Goal: Task Accomplishment & Management: Manage account settings

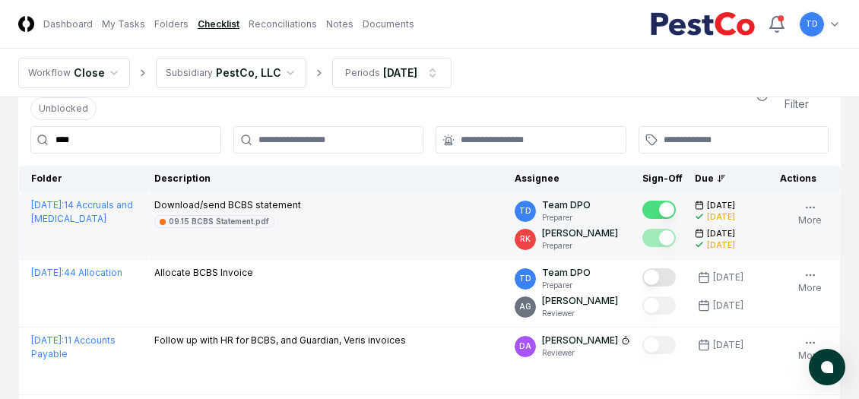
scroll to position [76, 0]
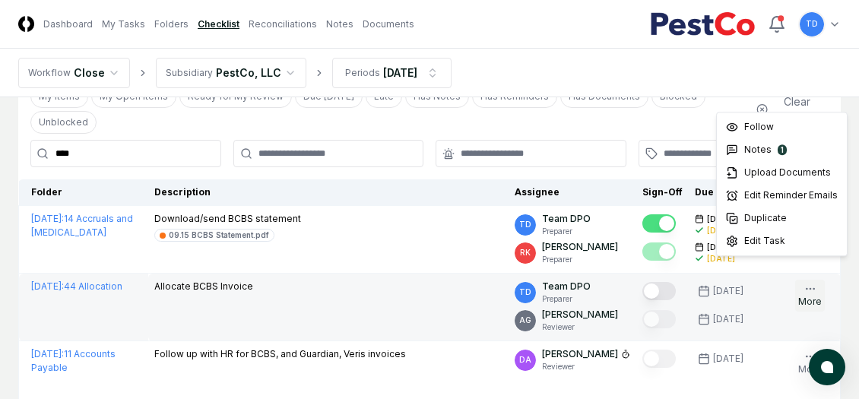
click at [808, 283] on icon "button" at bounding box center [810, 289] width 12 height 12
click at [621, 280] on div "TD Team DPO Preparer" at bounding box center [571, 292] width 115 height 25
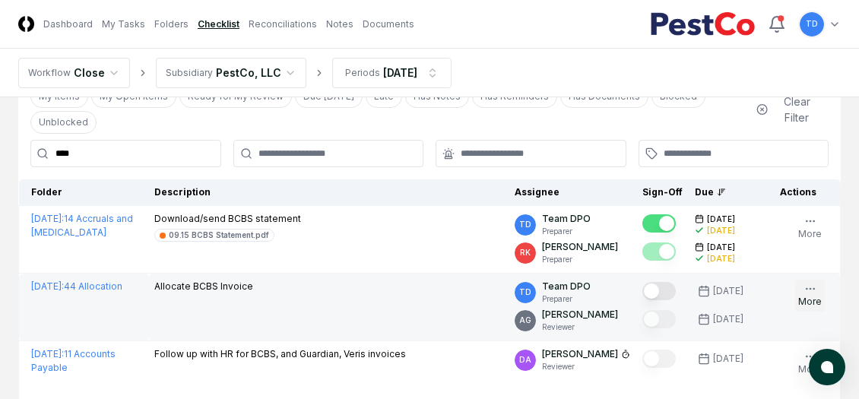
click at [808, 283] on icon "button" at bounding box center [810, 289] width 12 height 12
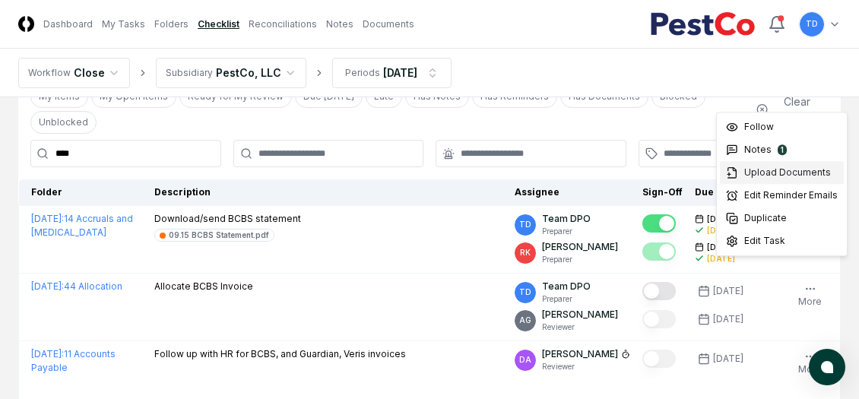
click at [764, 169] on span "Upload Documents" at bounding box center [787, 173] width 87 height 14
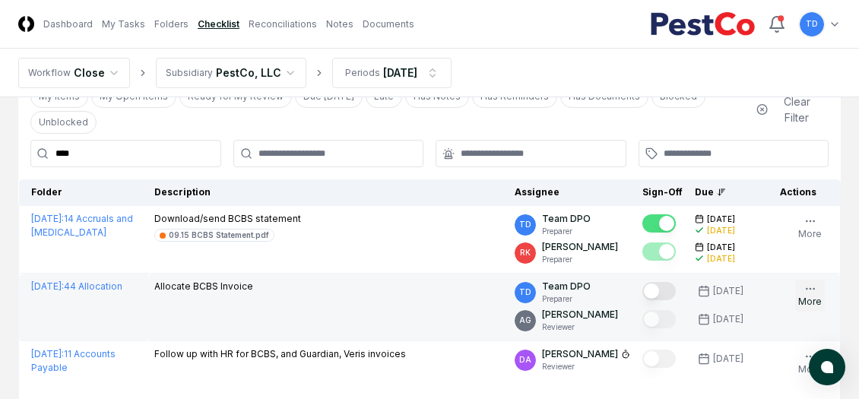
click at [813, 283] on icon "button" at bounding box center [810, 289] width 12 height 12
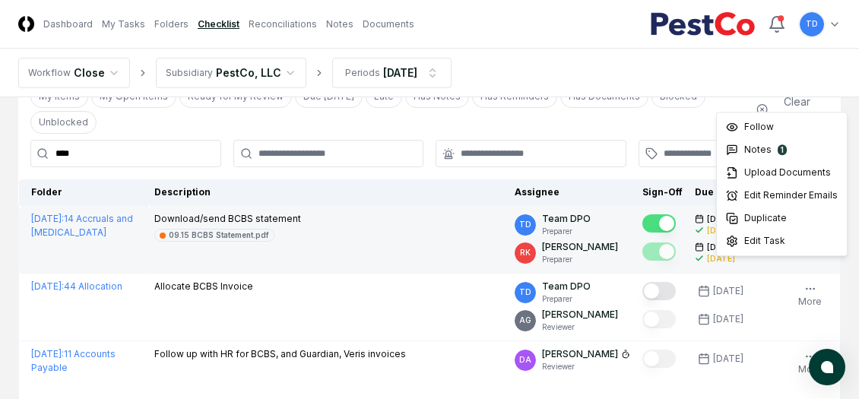
click at [121, 237] on td "[DATE] : 14 Accruals and [MEDICAL_DATA]" at bounding box center [83, 240] width 129 height 68
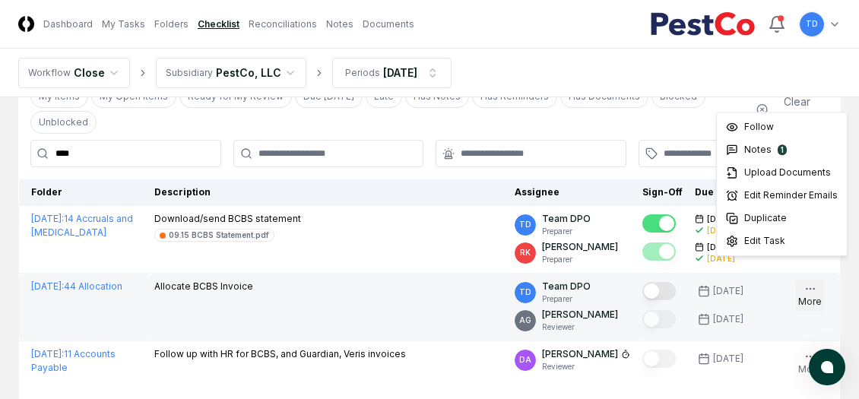
click at [814, 283] on icon "button" at bounding box center [810, 289] width 12 height 12
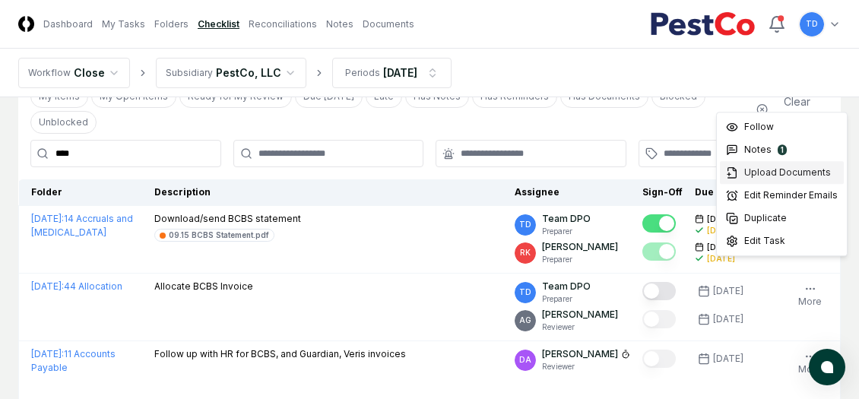
click at [767, 172] on span "Upload Documents" at bounding box center [787, 173] width 87 height 14
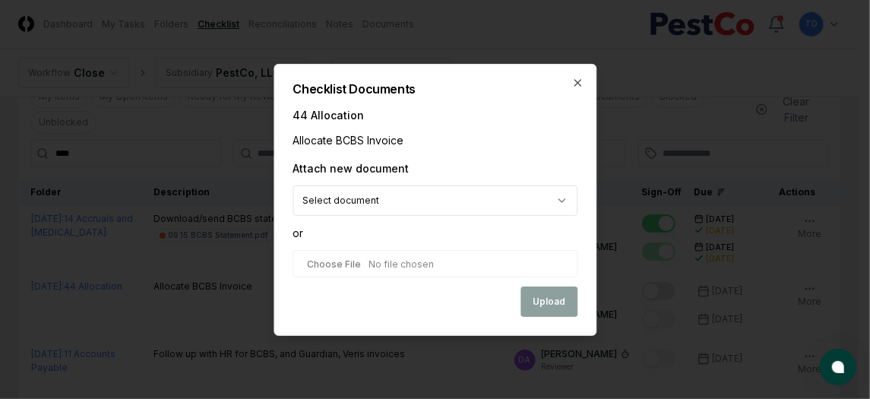
drag, startPoint x: 399, startPoint y: 262, endPoint x: 406, endPoint y: 239, distance: 24.5
click at [406, 239] on div "**********" at bounding box center [435, 223] width 285 height 126
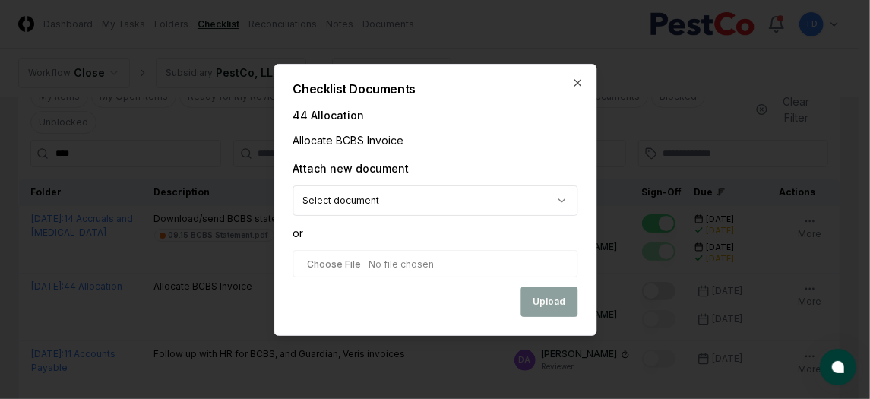
click at [342, 264] on input "file" at bounding box center [435, 263] width 285 height 27
type input "**********"
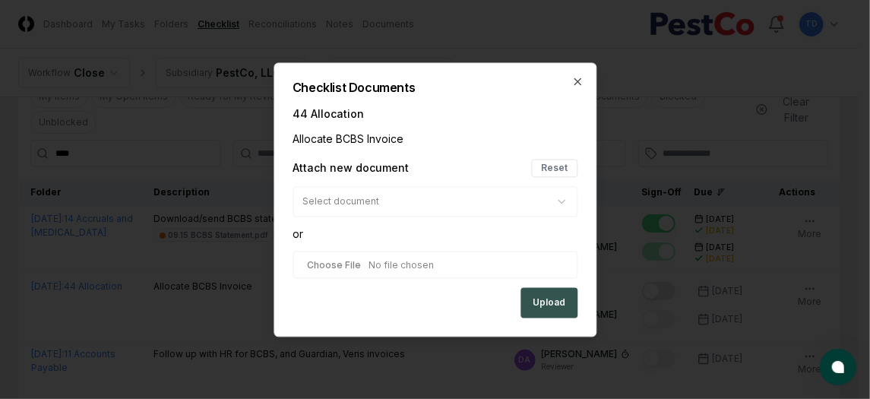
click at [547, 297] on button "Upload" at bounding box center [548, 302] width 57 height 30
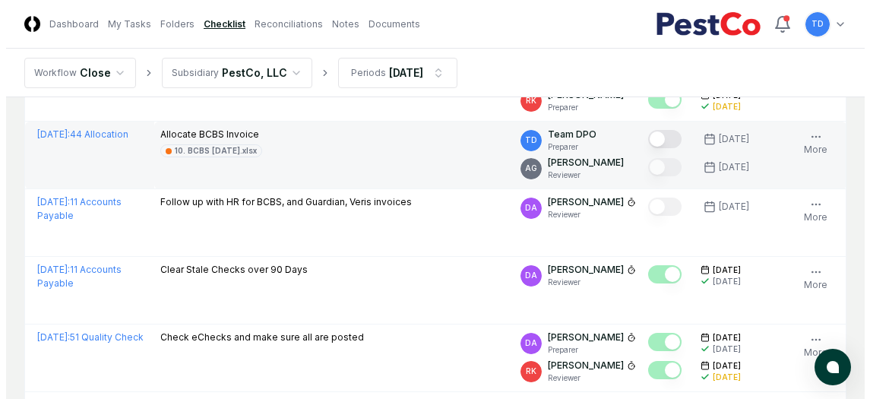
scroll to position [152, 0]
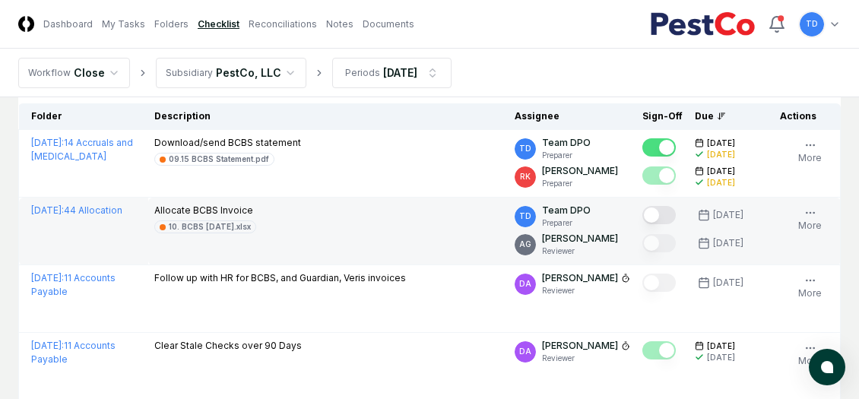
click at [659, 206] on button "Mark complete" at bounding box center [658, 215] width 33 height 18
click at [811, 207] on icon "button" at bounding box center [810, 213] width 12 height 12
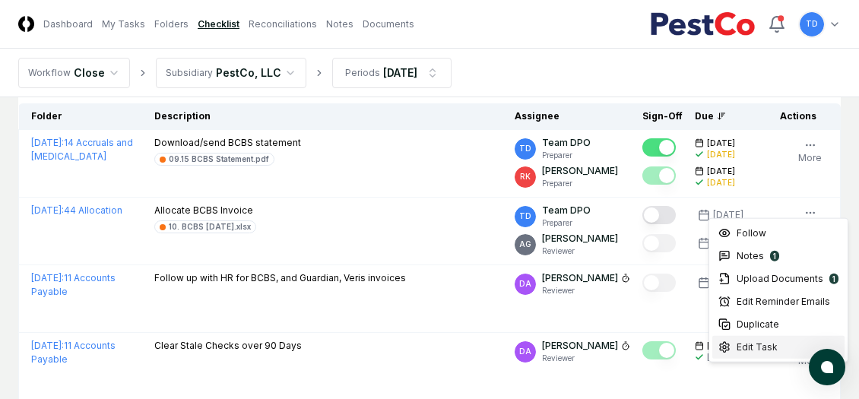
click at [761, 349] on span "Edit Task" at bounding box center [756, 347] width 41 height 14
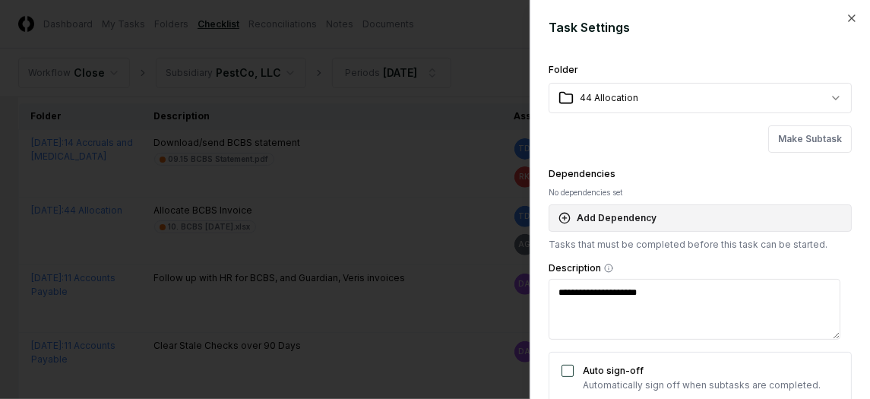
type textarea "*"
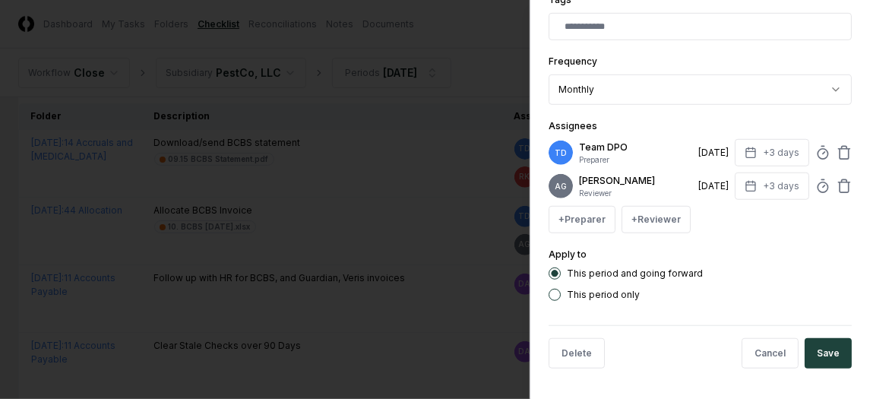
scroll to position [436, 0]
click at [815, 145] on icon at bounding box center [822, 152] width 15 height 15
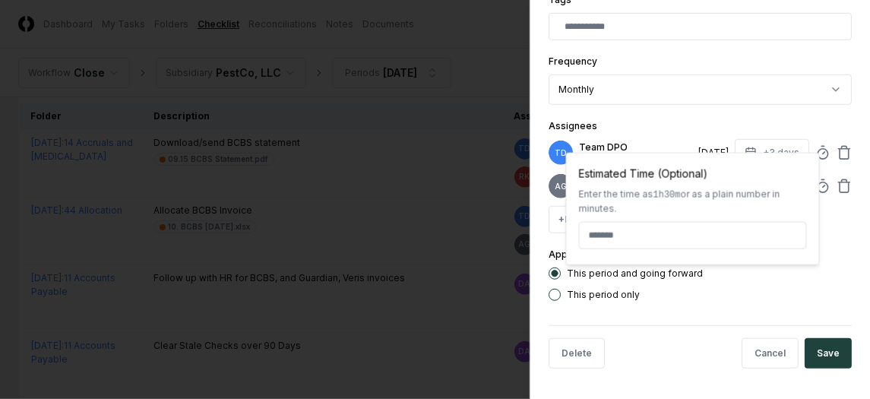
type textarea "*"
click at [630, 235] on input "*" at bounding box center [693, 235] width 228 height 27
type input "******"
click at [793, 284] on div "This period and going forward This period only" at bounding box center [700, 283] width 303 height 33
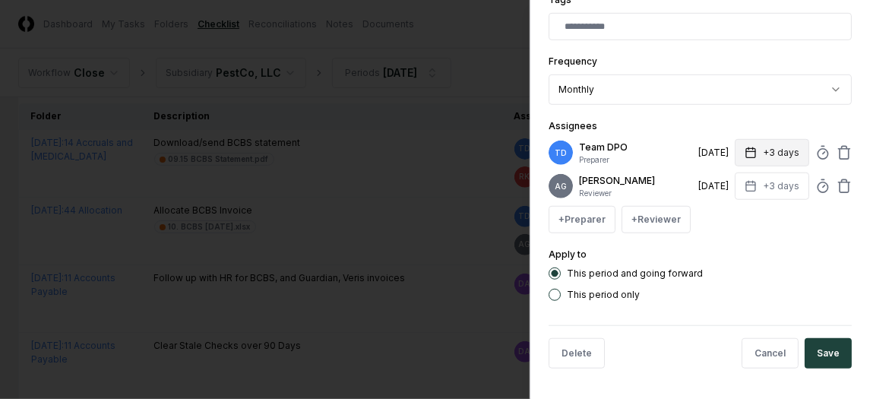
click at [776, 148] on button "+3 days" at bounding box center [772, 152] width 74 height 27
click at [773, 248] on div "Apply to This period and going forward This period only" at bounding box center [700, 272] width 303 height 55
click at [818, 149] on circle at bounding box center [823, 154] width 10 height 10
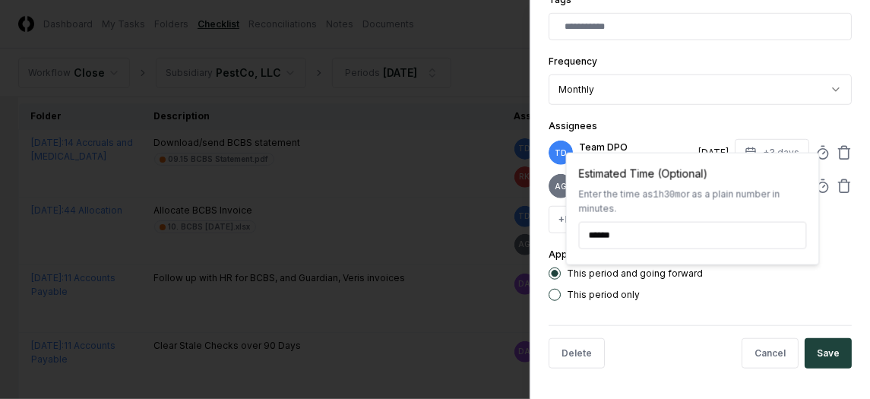
click at [663, 226] on input "******" at bounding box center [693, 235] width 228 height 27
click at [773, 271] on div "This period and going forward" at bounding box center [700, 273] width 303 height 12
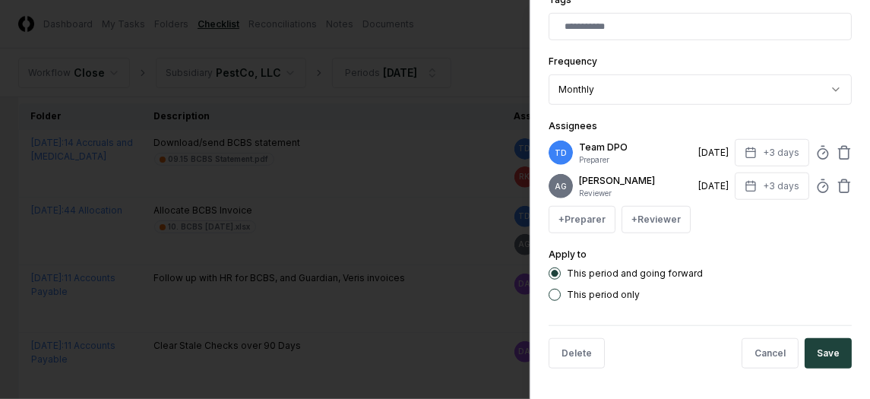
click at [802, 151] on div "TD Team DPO Preparer [DATE] +3 days" at bounding box center [700, 152] width 303 height 27
click at [815, 145] on icon at bounding box center [822, 152] width 15 height 15
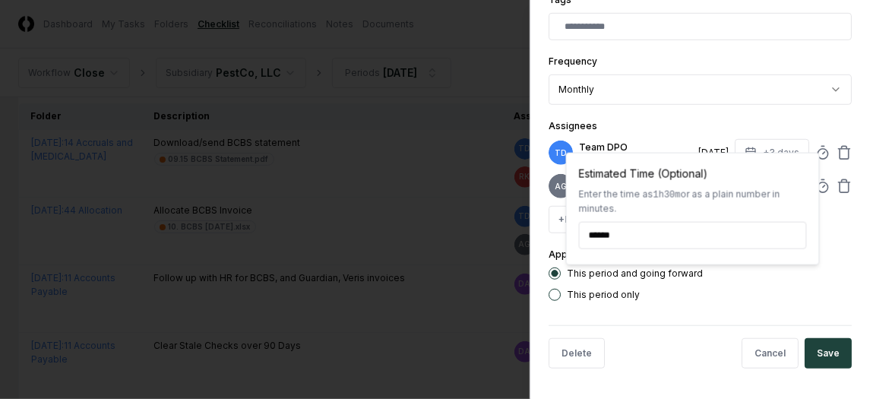
click at [720, 235] on input "******" at bounding box center [693, 235] width 228 height 27
click at [752, 270] on div "This period and going forward" at bounding box center [700, 273] width 303 height 12
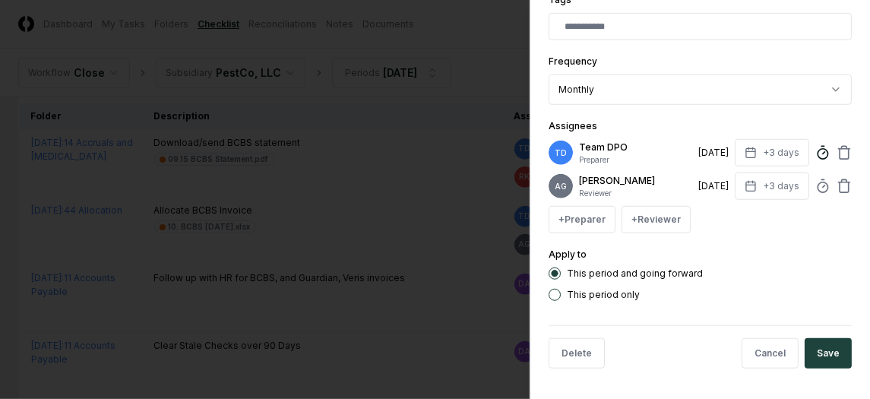
click at [815, 145] on icon at bounding box center [822, 152] width 15 height 15
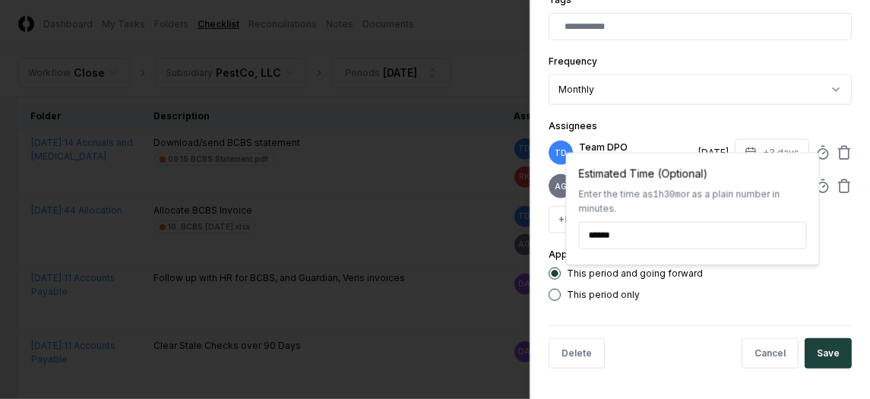
click at [599, 233] on input "******" at bounding box center [693, 235] width 228 height 27
type textarea "*"
type input "*****"
type textarea "*"
type input "******"
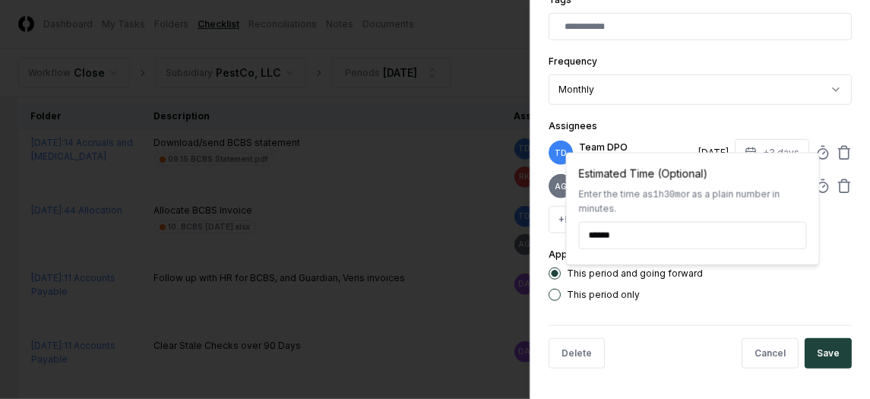
type textarea "*"
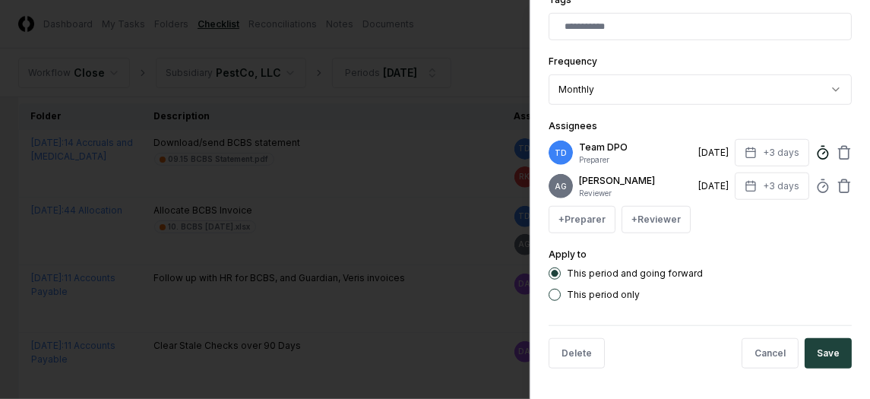
click at [815, 145] on icon at bounding box center [822, 152] width 15 height 15
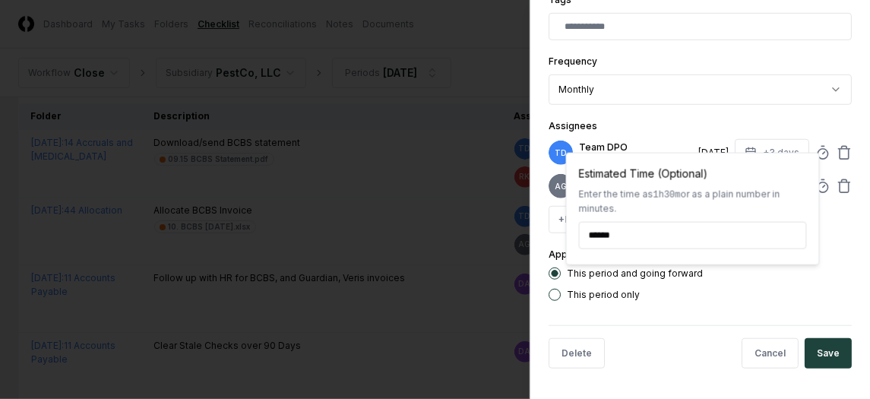
click at [599, 236] on input "******" at bounding box center [693, 235] width 228 height 27
type input "******"
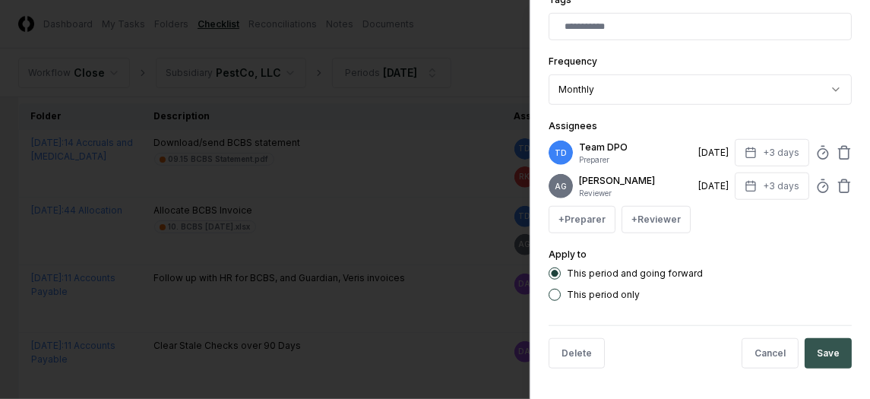
click at [805, 349] on button "Save" at bounding box center [828, 353] width 47 height 30
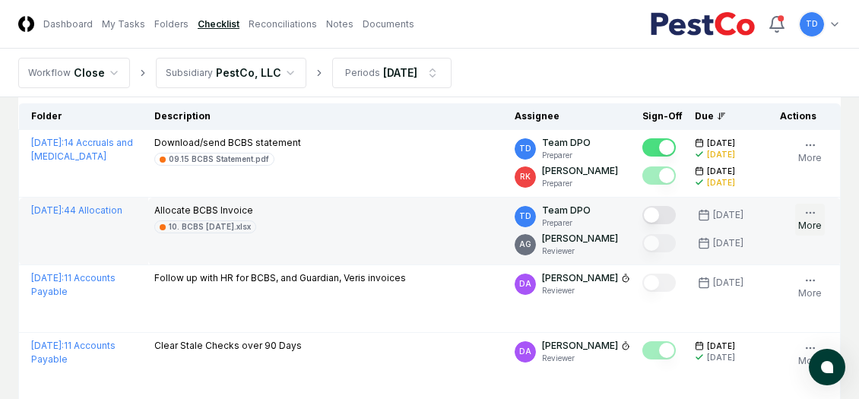
click at [815, 204] on button "More" at bounding box center [810, 220] width 30 height 32
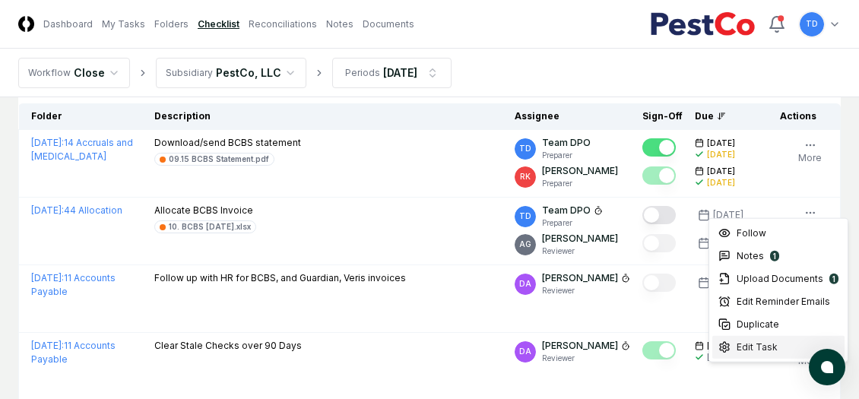
click at [752, 350] on span "Edit Task" at bounding box center [756, 347] width 41 height 14
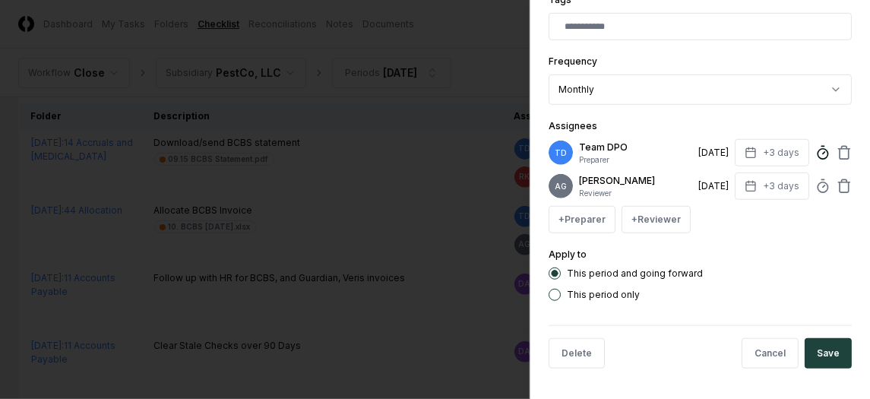
click at [815, 147] on icon at bounding box center [822, 152] width 15 height 15
click at [441, 139] on div at bounding box center [435, 199] width 870 height 399
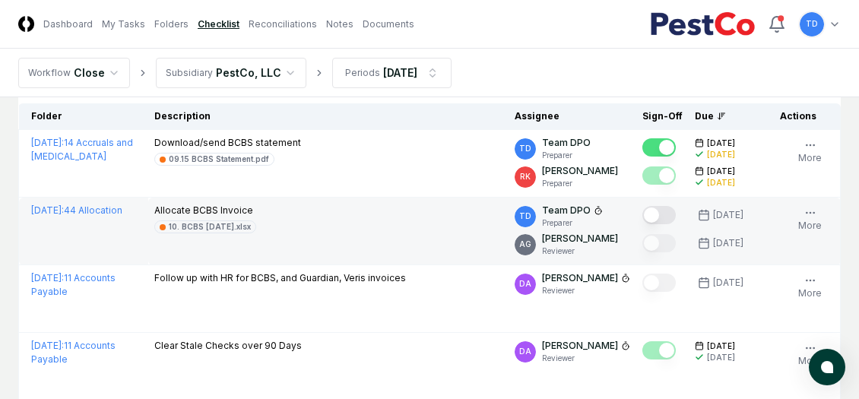
click at [593, 206] on icon at bounding box center [597, 210] width 9 height 9
click at [808, 207] on icon "button" at bounding box center [810, 213] width 12 height 12
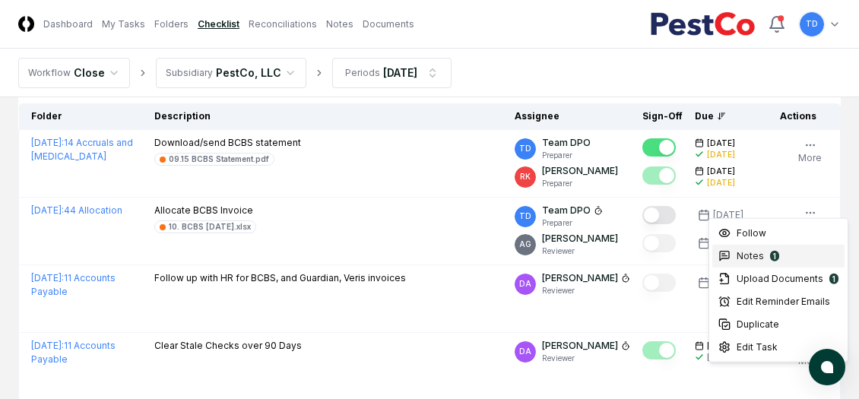
click at [757, 259] on span "Notes" at bounding box center [749, 256] width 27 height 14
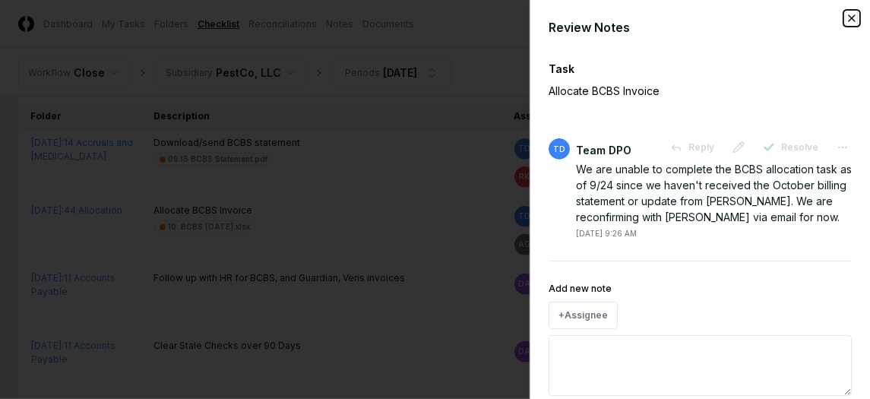
click at [846, 16] on icon "button" at bounding box center [852, 18] width 12 height 12
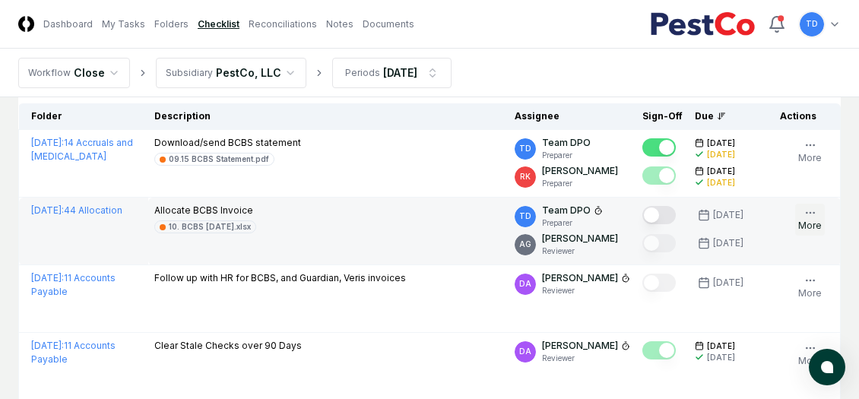
click at [816, 204] on button "More" at bounding box center [810, 220] width 30 height 32
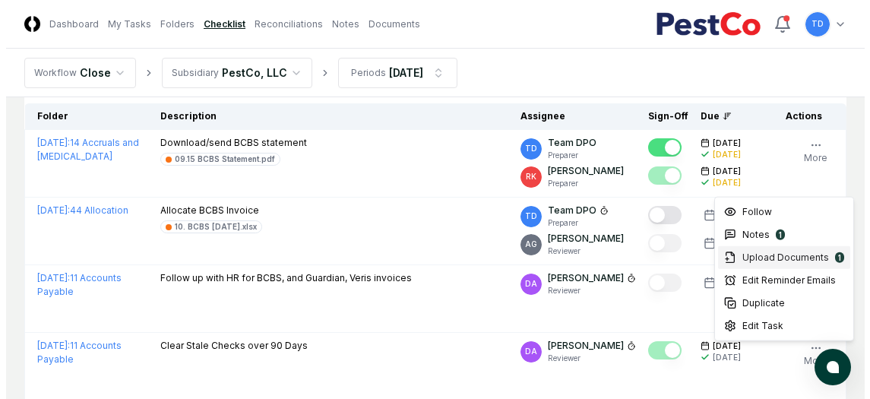
scroll to position [228, 0]
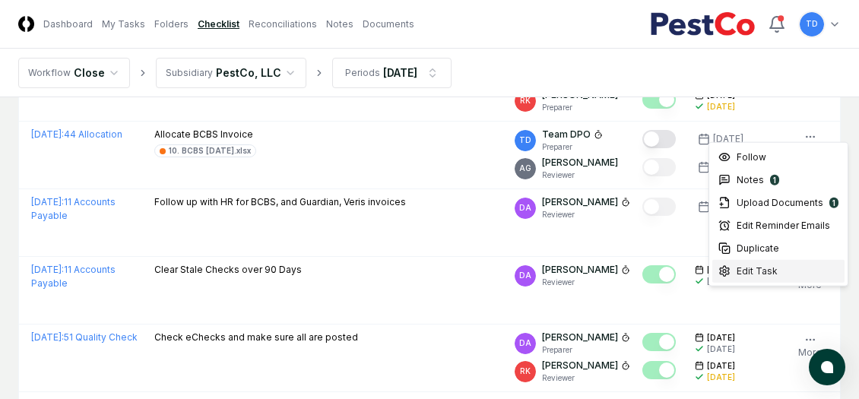
click at [772, 270] on span "Edit Task" at bounding box center [756, 271] width 41 height 14
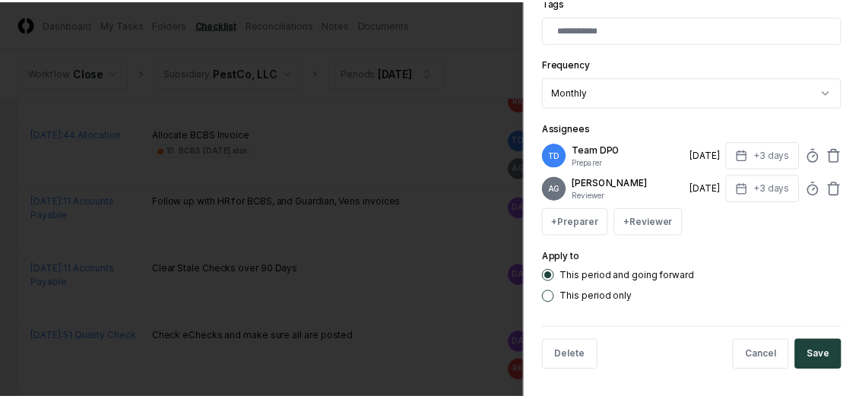
scroll to position [436, 0]
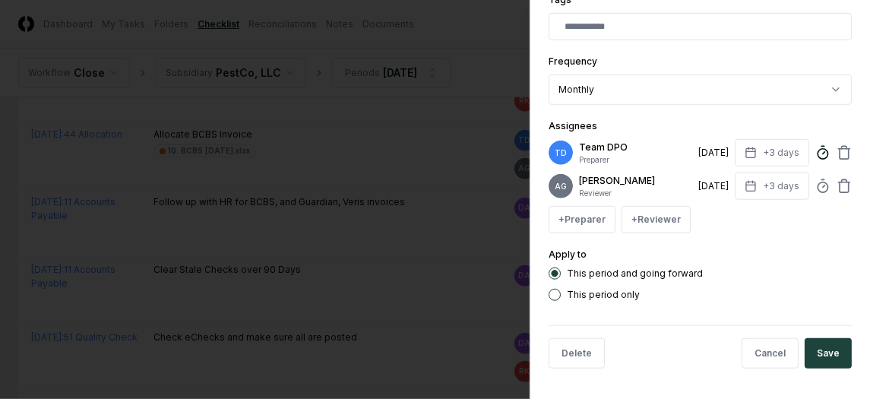
click at [818, 149] on circle at bounding box center [823, 154] width 10 height 10
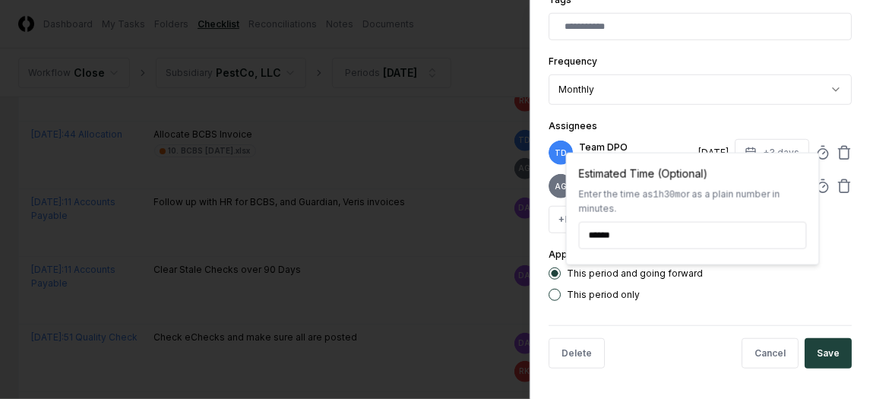
type textarea "*"
click at [455, 169] on div at bounding box center [435, 199] width 870 height 399
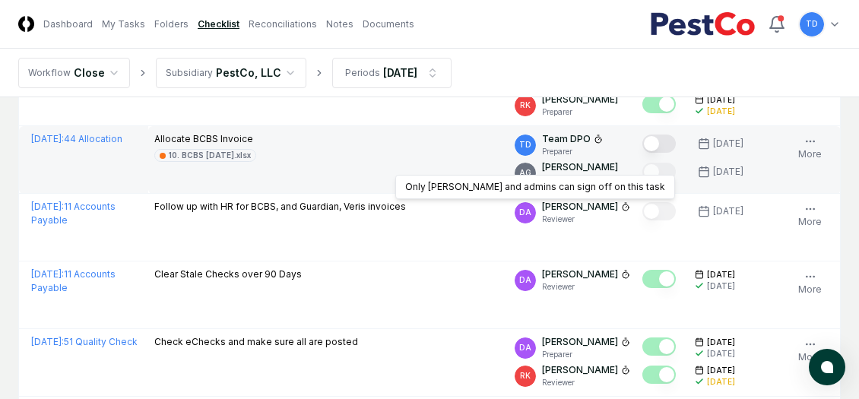
scroll to position [152, 0]
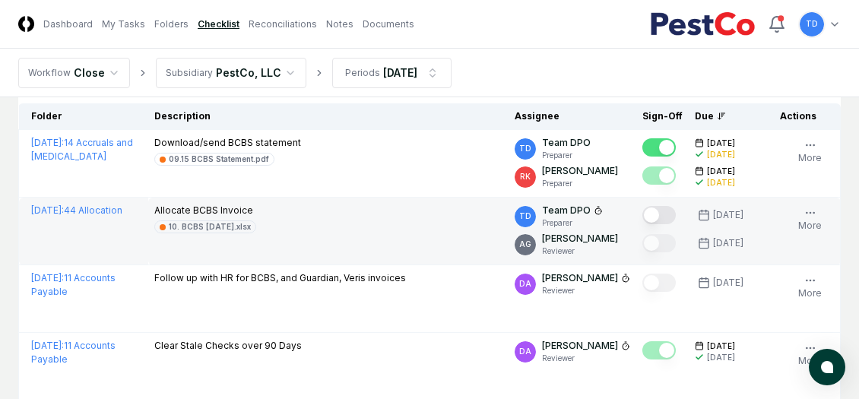
click at [655, 206] on button "Mark complete" at bounding box center [658, 215] width 33 height 18
type button "on"
